Goal: Transaction & Acquisition: Book appointment/travel/reservation

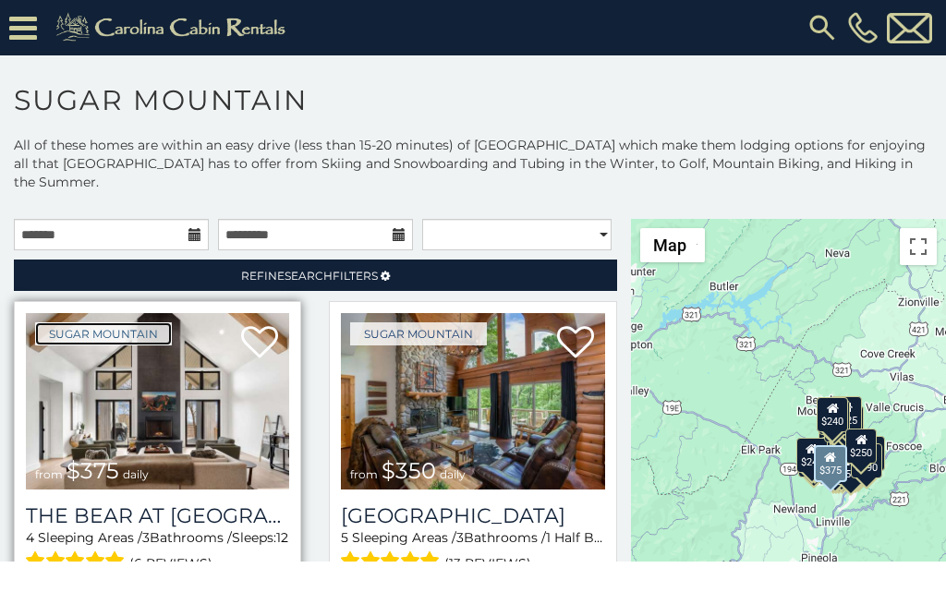
click at [51, 322] on link "Sugar Mountain" at bounding box center [103, 333] width 137 height 23
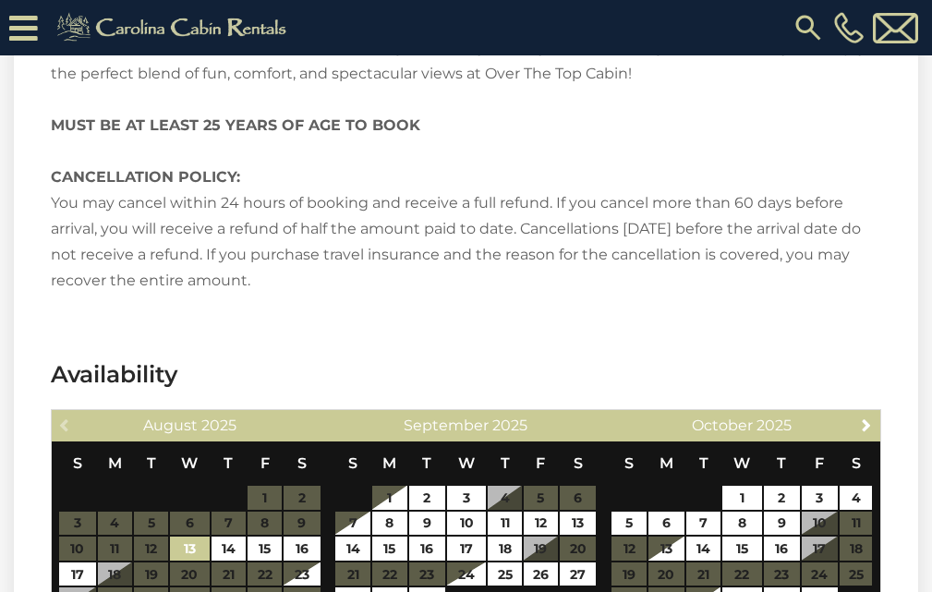
scroll to position [3078, 0]
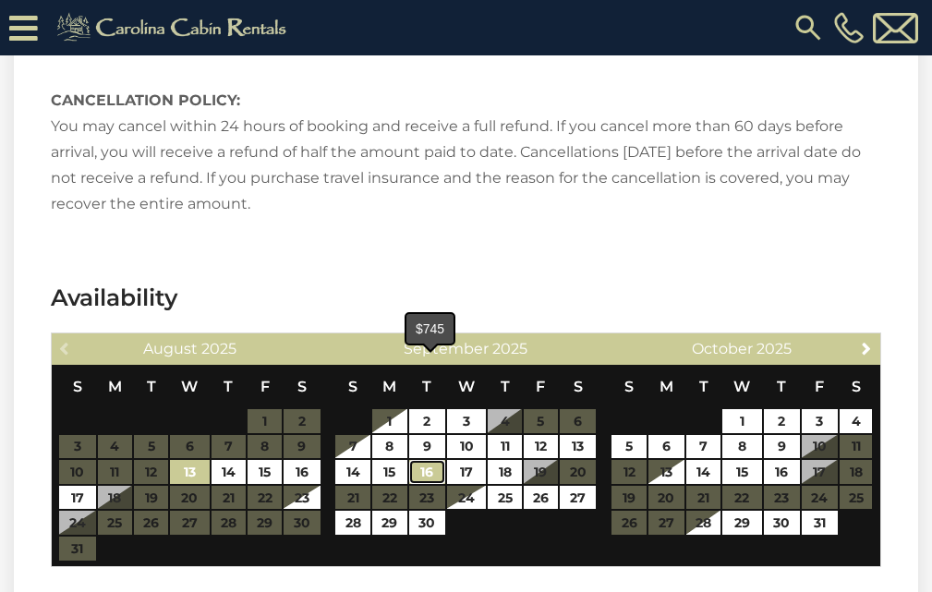
click at [416, 460] on link "16" at bounding box center [427, 472] width 36 height 24
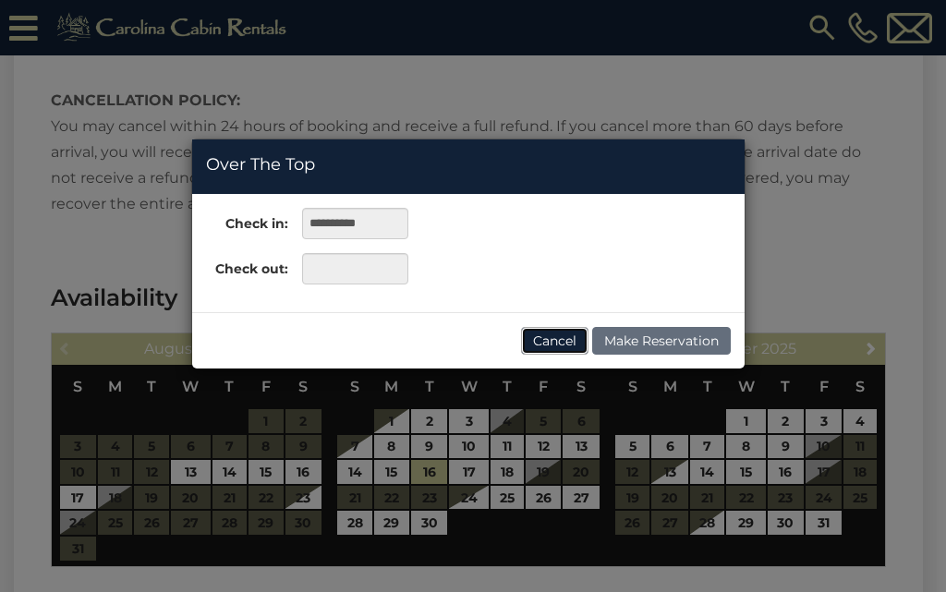
click at [555, 333] on button "Cancel" at bounding box center [554, 341] width 67 height 28
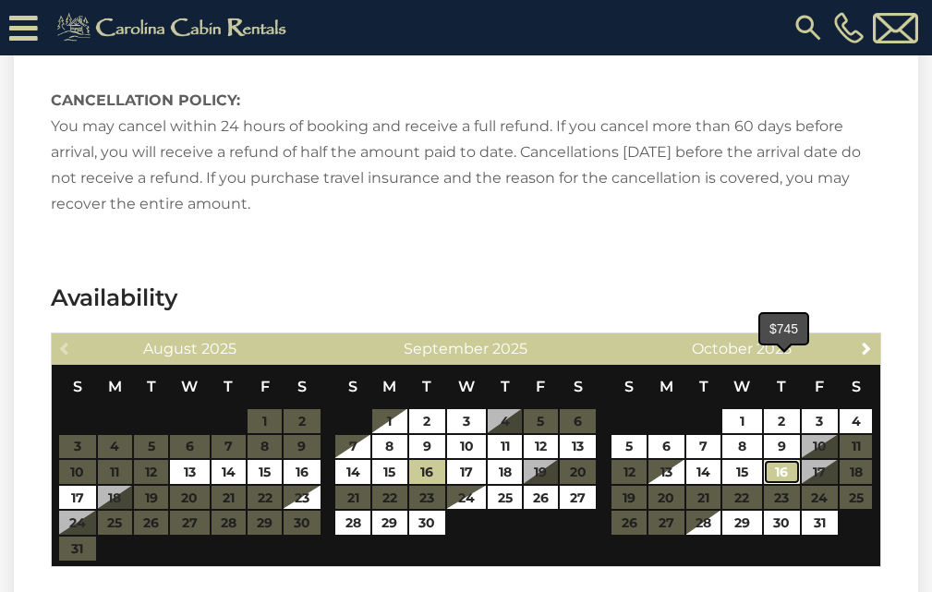
click at [775, 460] on link "16" at bounding box center [782, 472] width 36 height 24
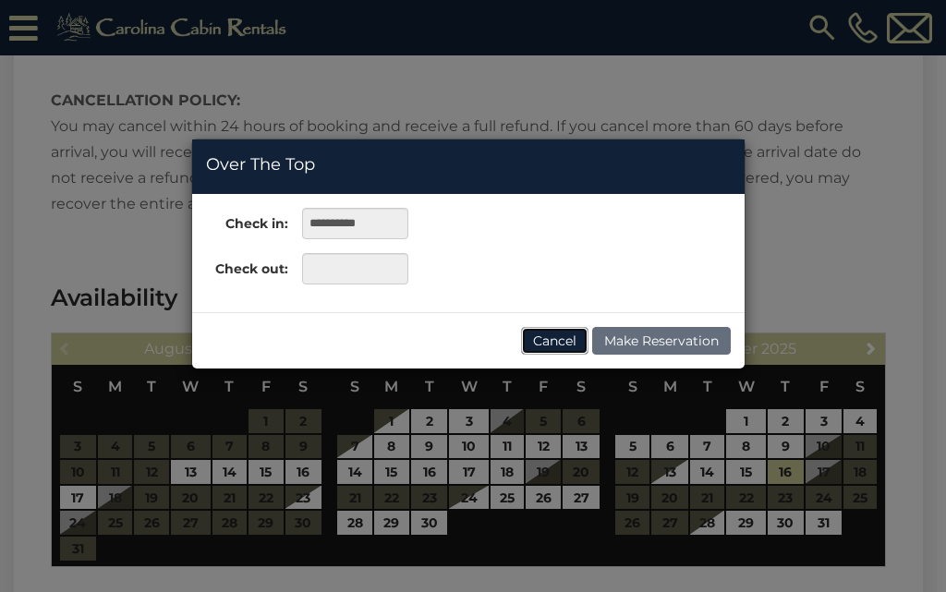
click at [561, 334] on button "Cancel" at bounding box center [554, 341] width 67 height 28
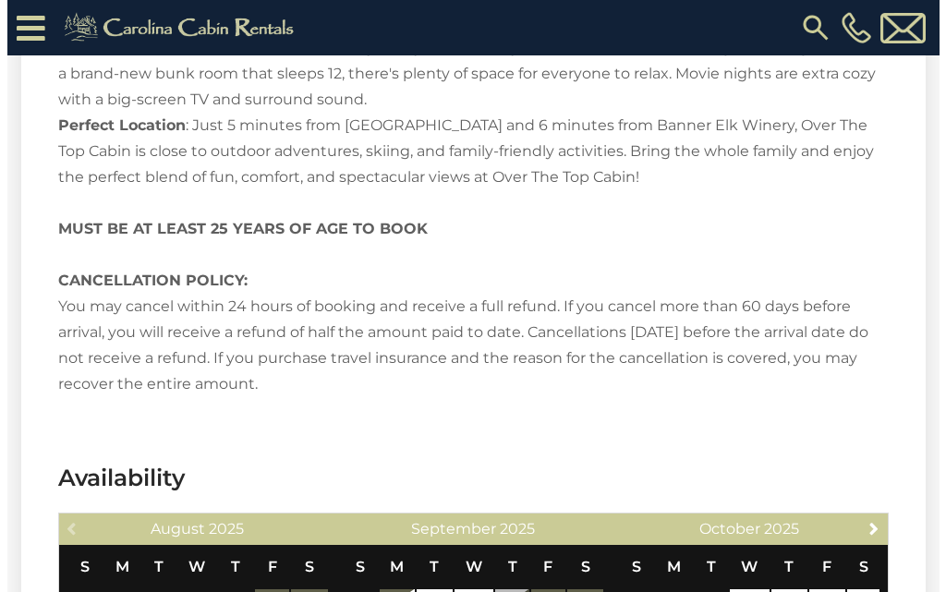
scroll to position [2886, 0]
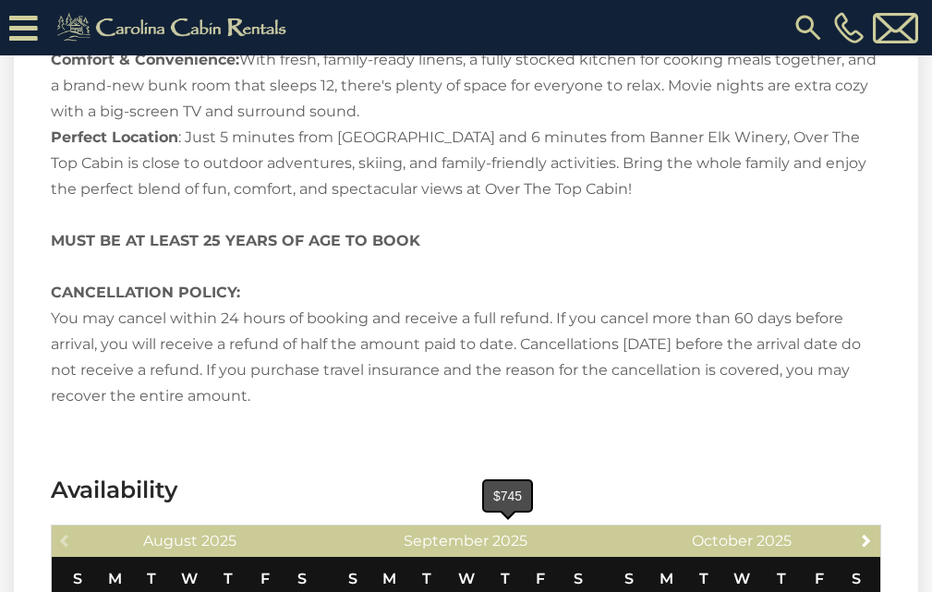
type input "**********"
